Goal: Task Accomplishment & Management: Complete application form

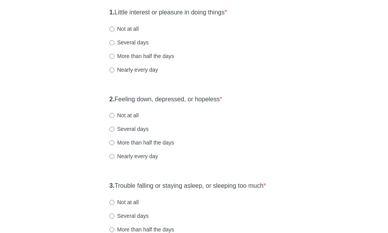
scroll to position [117, 0]
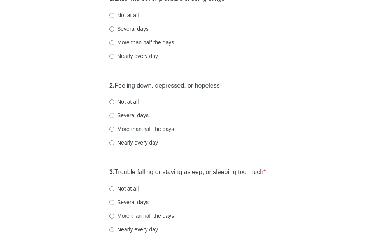
click at [125, 121] on div "2. Feeling down, depressed, or hopeless * Not at all Several days More than hal…" at bounding box center [193, 117] width 177 height 81
click at [128, 105] on label "Not at all" at bounding box center [123, 102] width 29 height 8
click at [114, 104] on input "Not at all" at bounding box center [111, 101] width 5 height 5
radio input "true"
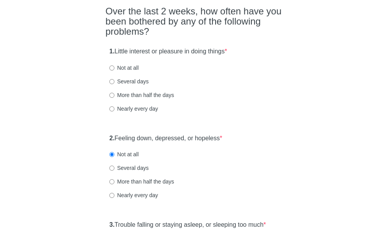
scroll to position [78, 0]
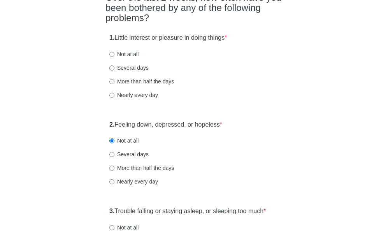
click at [133, 72] on label "Several days" at bounding box center [128, 68] width 39 height 8
click at [114, 70] on input "Several days" at bounding box center [111, 67] width 5 height 5
radio input "true"
click at [130, 58] on label "Not at all" at bounding box center [123, 54] width 29 height 8
click at [114, 57] on input "Not at all" at bounding box center [111, 54] width 5 height 5
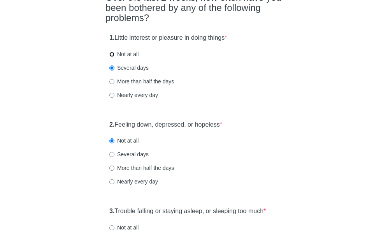
radio input "true"
click at [135, 75] on div "1. Little interest or pleasure in doing things * Not at all Several days More t…" at bounding box center [193, 70] width 177 height 81
click at [135, 72] on label "Several days" at bounding box center [128, 68] width 39 height 8
click at [114, 70] on input "Several days" at bounding box center [111, 67] width 5 height 5
radio input "true"
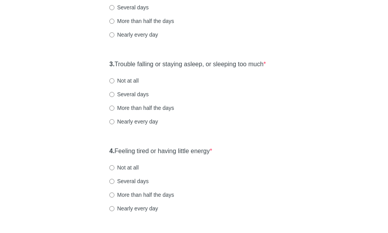
scroll to position [233, 0]
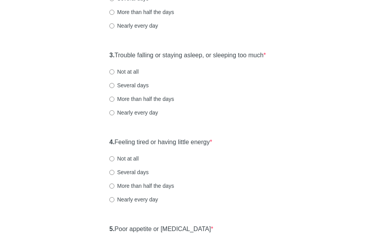
click at [134, 75] on label "Not at all" at bounding box center [123, 72] width 29 height 8
click at [114, 74] on input "Not at all" at bounding box center [111, 71] width 5 height 5
radio input "true"
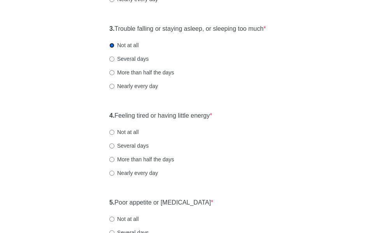
scroll to position [311, 0]
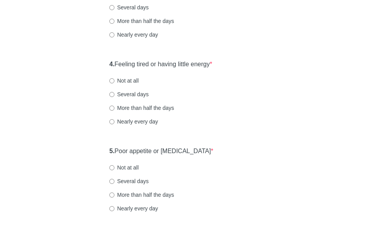
click at [126, 84] on label "Not at all" at bounding box center [123, 81] width 29 height 8
click at [114, 83] on input "Not at all" at bounding box center [111, 80] width 5 height 5
radio input "true"
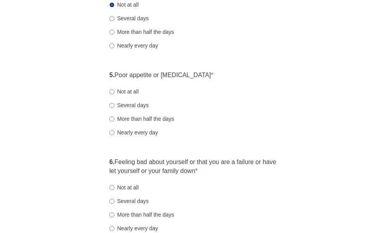
scroll to position [389, 0]
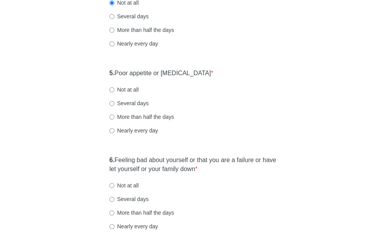
click at [122, 93] on label "Not at all" at bounding box center [123, 90] width 29 height 8
click at [114, 92] on input "Not at all" at bounding box center [111, 89] width 5 height 5
radio input "true"
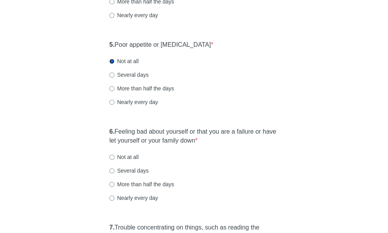
scroll to position [428, 0]
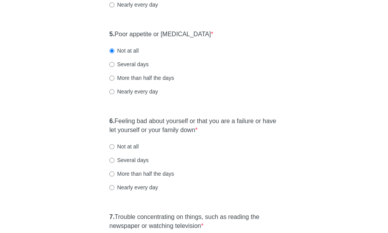
click at [122, 150] on label "Not at all" at bounding box center [123, 146] width 29 height 8
click at [114, 149] on input "Not at all" at bounding box center [111, 146] width 5 height 5
radio input "true"
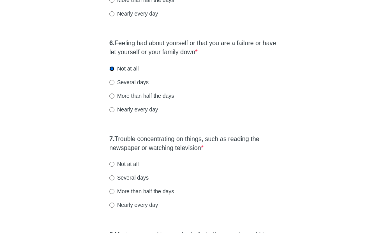
scroll to position [545, 0]
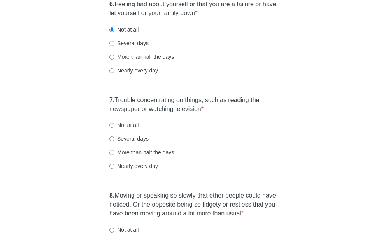
click at [131, 129] on label "Not at all" at bounding box center [123, 125] width 29 height 8
click at [114, 128] on input "Not at all" at bounding box center [111, 125] width 5 height 5
radio input "true"
click at [135, 142] on label "Several days" at bounding box center [128, 139] width 39 height 8
click at [114, 141] on input "Several days" at bounding box center [111, 138] width 5 height 5
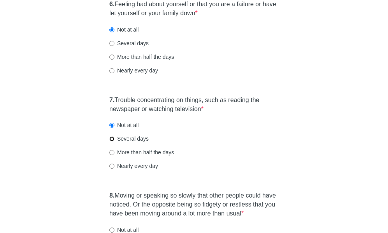
radio input "true"
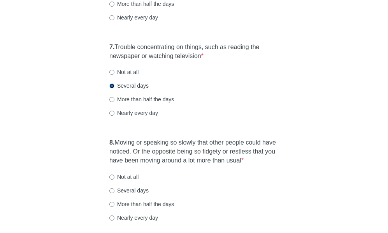
scroll to position [583, 0]
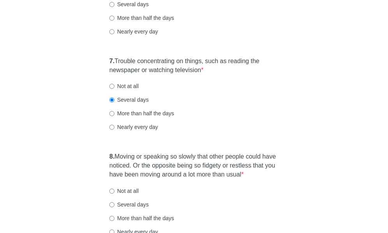
click at [116, 90] on label "Not at all" at bounding box center [123, 86] width 29 height 8
click at [114, 89] on input "Not at all" at bounding box center [111, 86] width 5 height 5
radio input "true"
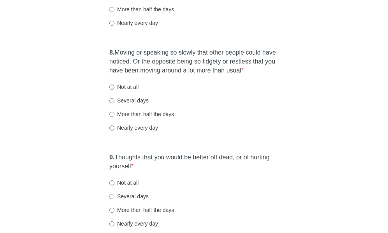
scroll to position [700, 0]
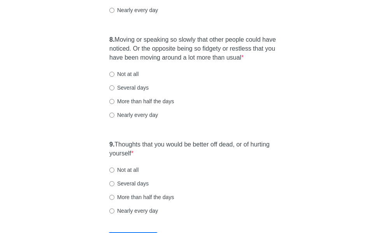
click at [128, 78] on label "Not at all" at bounding box center [123, 74] width 29 height 8
click at [114, 77] on input "Not at all" at bounding box center [111, 74] width 5 height 5
radio input "true"
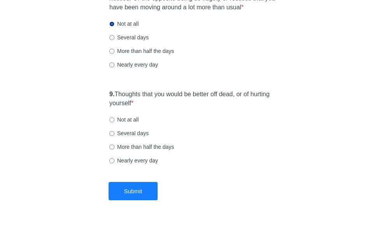
scroll to position [778, 0]
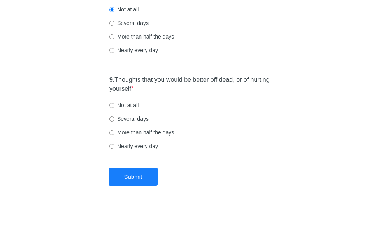
click at [129, 107] on label "Not at all" at bounding box center [123, 105] width 29 height 8
click at [114, 107] on input "Not at all" at bounding box center [111, 105] width 5 height 5
radio input "true"
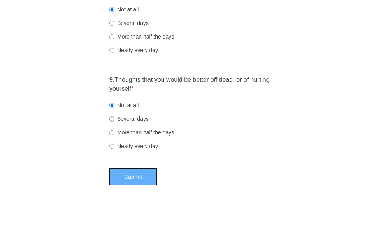
click at [137, 178] on button "Submit" at bounding box center [133, 176] width 49 height 18
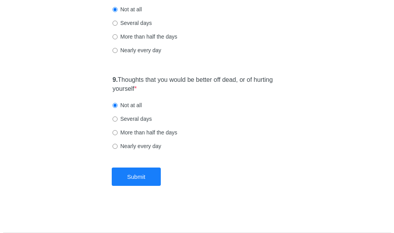
scroll to position [0, 0]
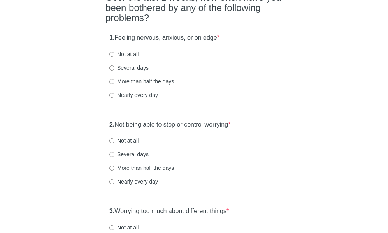
scroll to position [78, 0]
click at [131, 66] on label "Several days" at bounding box center [128, 68] width 39 height 8
click at [114, 66] on input "Several days" at bounding box center [111, 67] width 5 height 5
radio input "true"
click at [131, 144] on label "Not at all" at bounding box center [123, 141] width 29 height 8
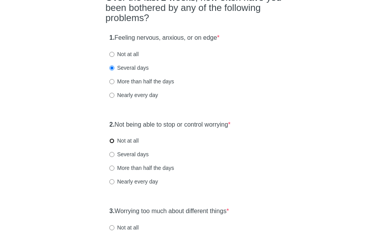
click at [114, 143] on input "Not at all" at bounding box center [111, 140] width 5 height 5
radio input "true"
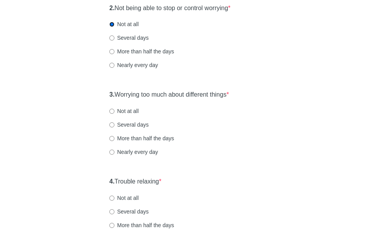
scroll to position [194, 0]
click at [133, 112] on label "Not at all" at bounding box center [123, 111] width 29 height 8
click at [114, 112] on input "Not at all" at bounding box center [111, 110] width 5 height 5
radio input "true"
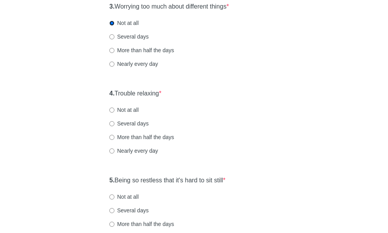
scroll to position [311, 0]
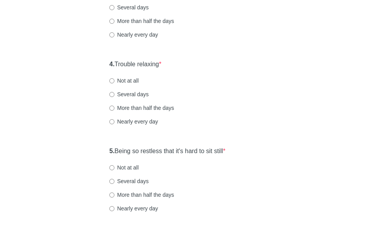
click at [129, 80] on label "Not at all" at bounding box center [123, 81] width 29 height 8
click at [114, 80] on input "Not at all" at bounding box center [111, 80] width 5 height 5
radio input "true"
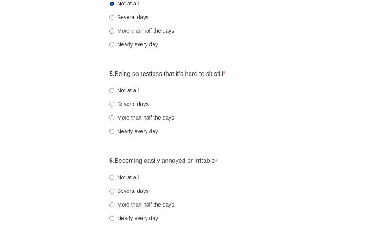
scroll to position [389, 0]
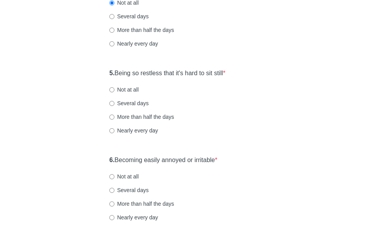
click at [130, 89] on label "Not at all" at bounding box center [123, 90] width 29 height 8
click at [114, 89] on input "Not at all" at bounding box center [111, 89] width 5 height 5
radio input "true"
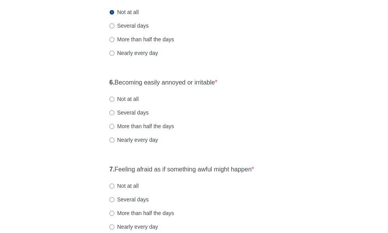
scroll to position [467, 0]
click at [131, 103] on div "6. Becoming easily annoyed or irritable * Not at all Several days More than hal…" at bounding box center [193, 114] width 177 height 81
click at [130, 100] on label "Not at all" at bounding box center [123, 99] width 29 height 8
click at [114, 100] on input "Not at all" at bounding box center [111, 98] width 5 height 5
radio input "true"
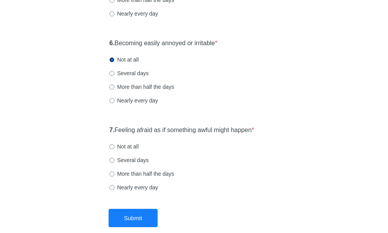
scroll to position [545, 0]
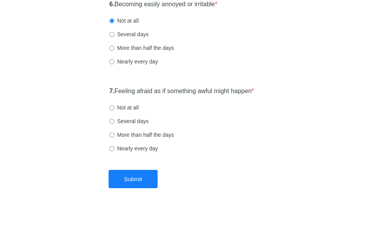
click at [126, 105] on label "Not at all" at bounding box center [123, 107] width 29 height 8
click at [114, 105] on input "Not at all" at bounding box center [111, 107] width 5 height 5
radio input "true"
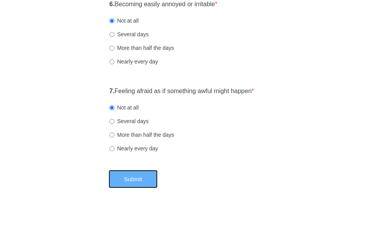
click at [136, 180] on button "Submit" at bounding box center [133, 179] width 49 height 18
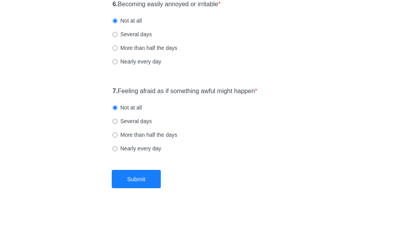
scroll to position [0, 0]
